Goal: Find specific page/section: Find specific page/section

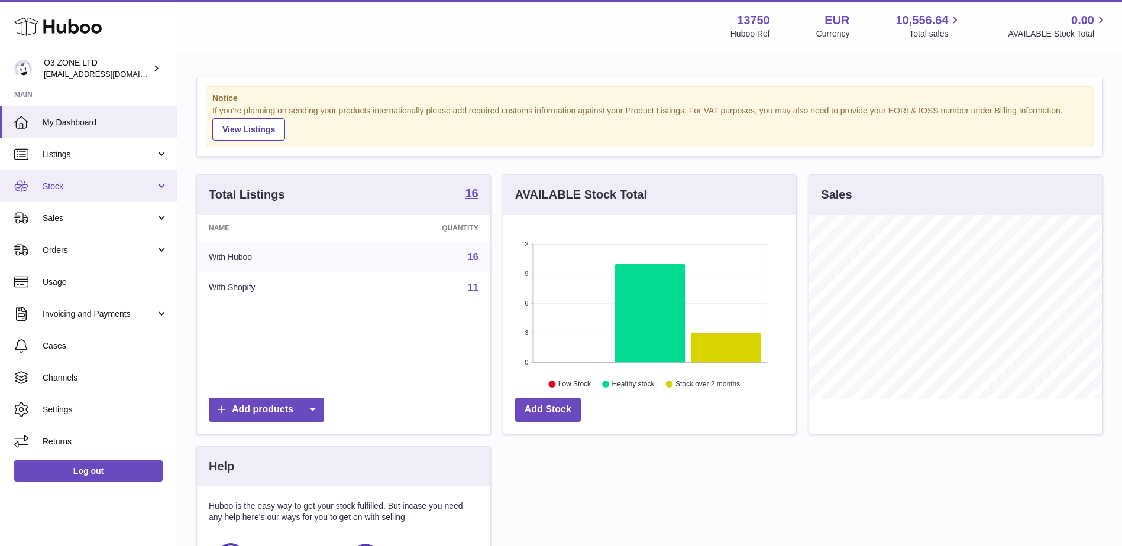
scroll to position [185, 293]
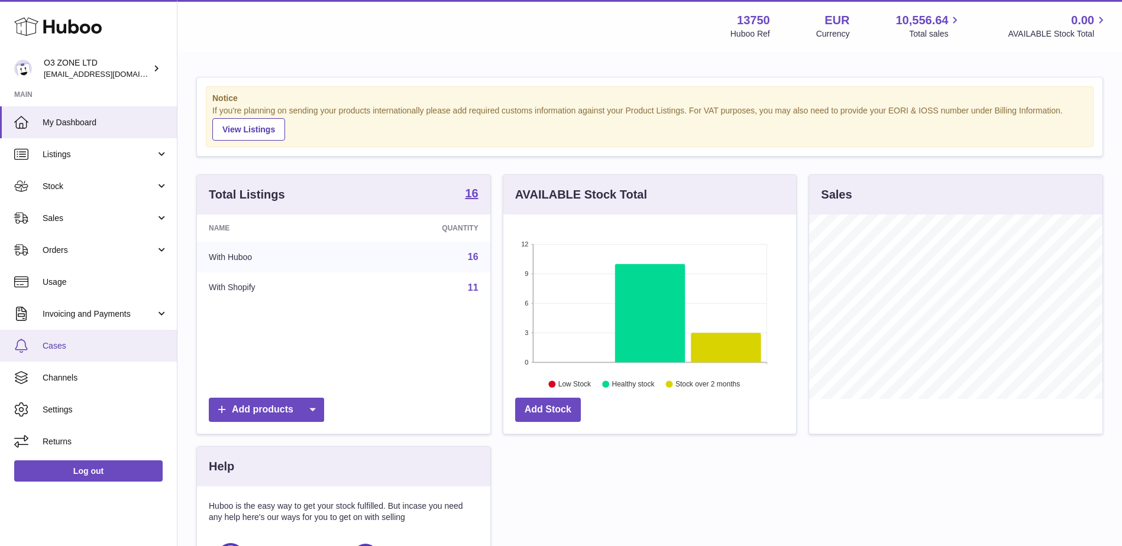
click at [73, 341] on span "Cases" at bounding box center [105, 346] width 125 height 11
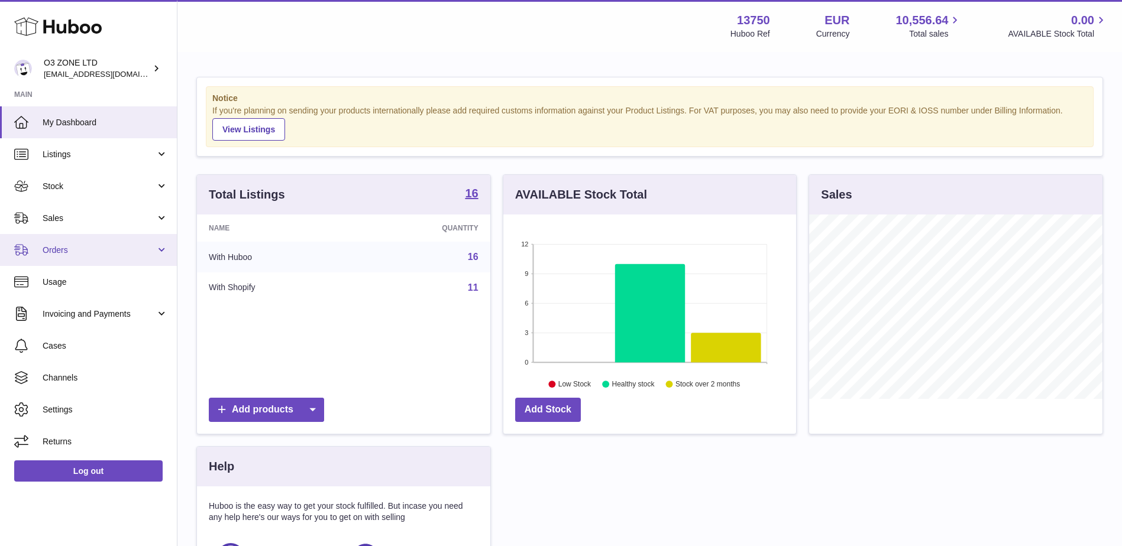
scroll to position [185, 293]
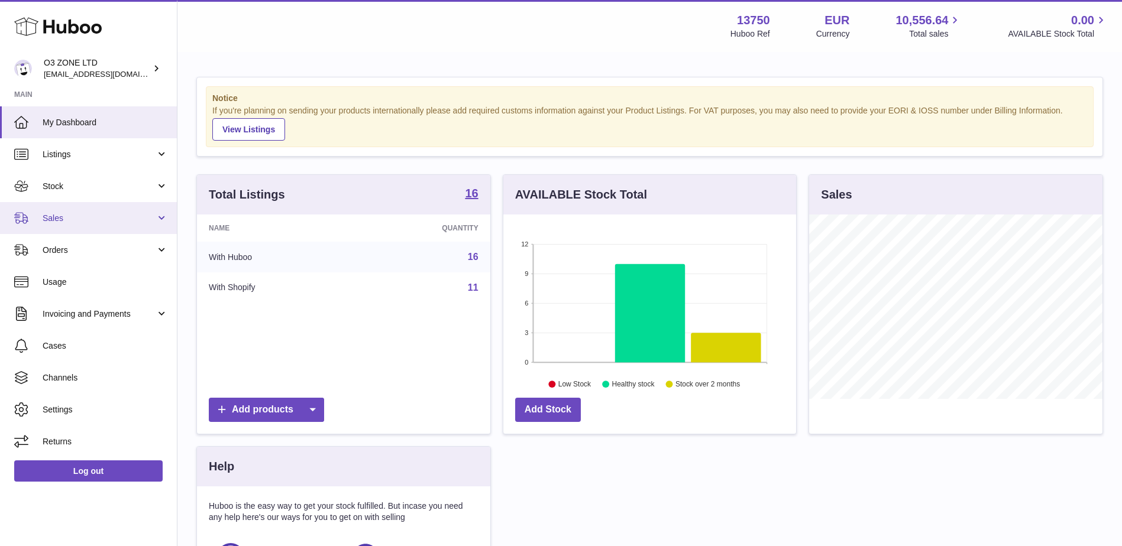
click at [60, 225] on link "Sales" at bounding box center [88, 218] width 177 height 32
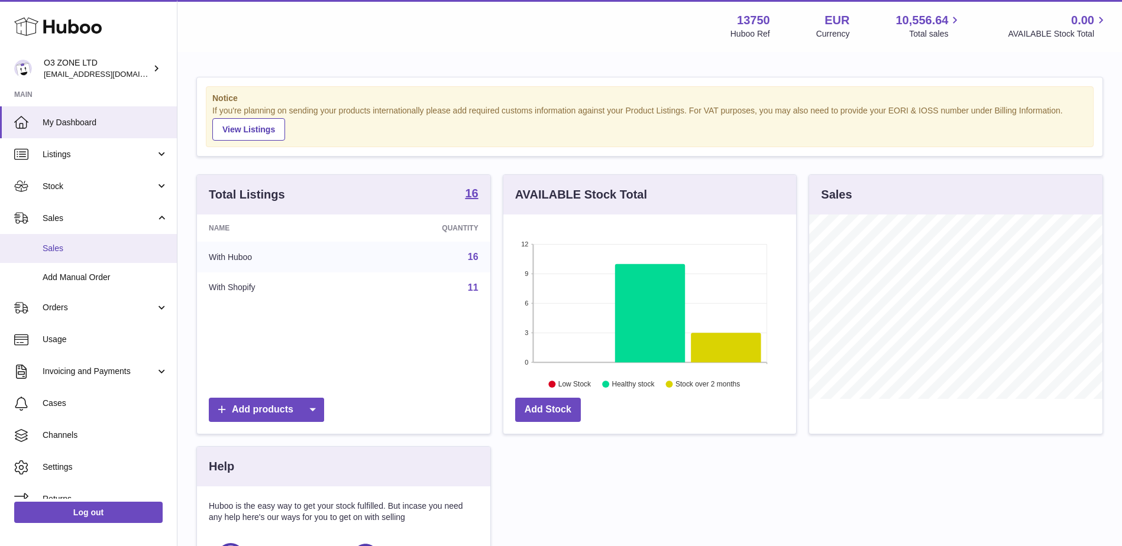
click at [65, 250] on span "Sales" at bounding box center [105, 248] width 125 height 11
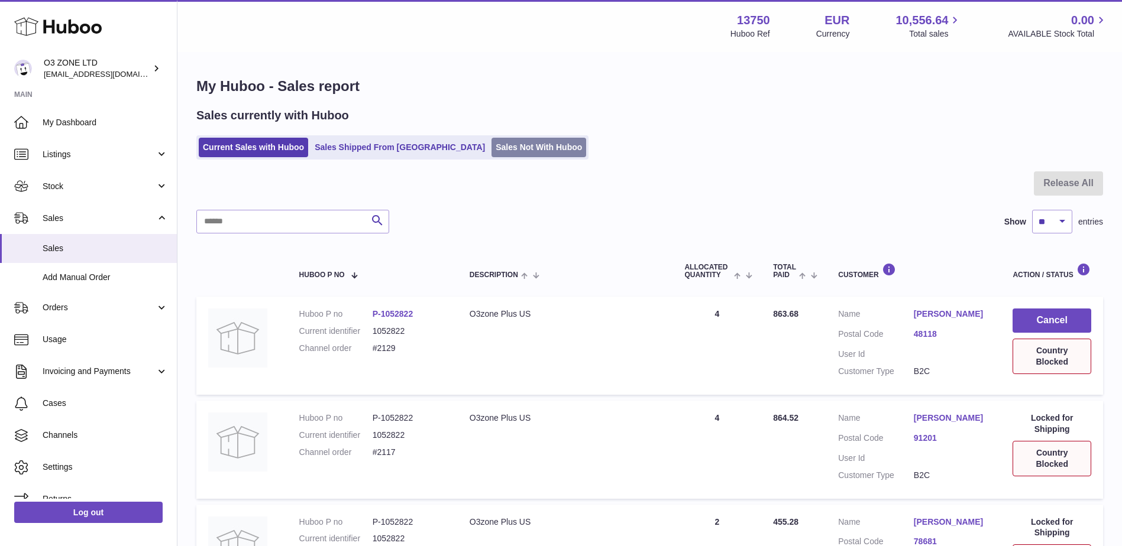
click at [510, 139] on link "Sales Not With Huboo" at bounding box center [538, 148] width 95 height 20
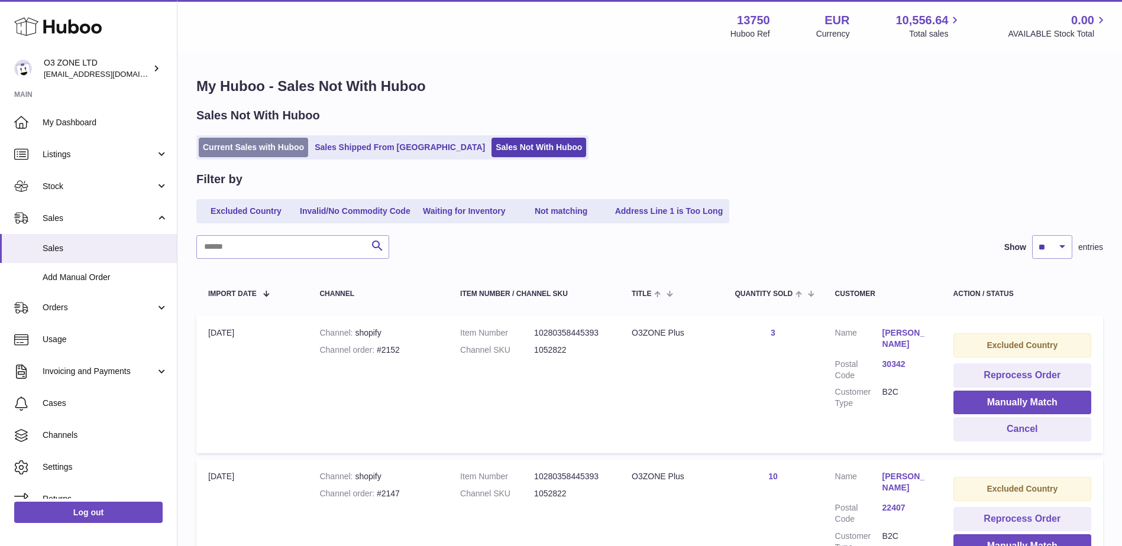
click at [250, 147] on link "Current Sales with Huboo" at bounding box center [253, 148] width 109 height 20
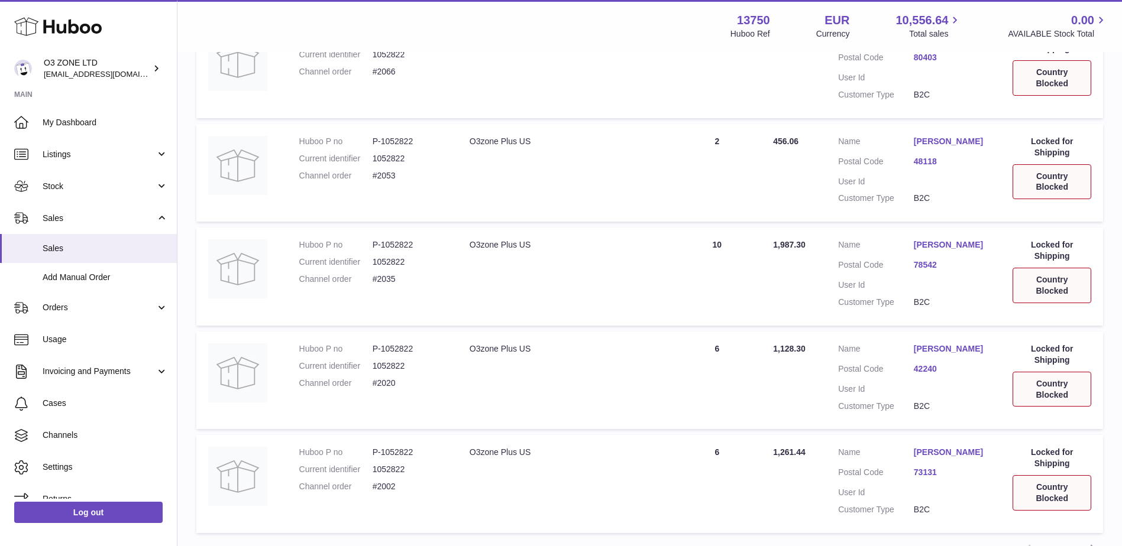
scroll to position [913, 0]
